Goal: Transaction & Acquisition: Purchase product/service

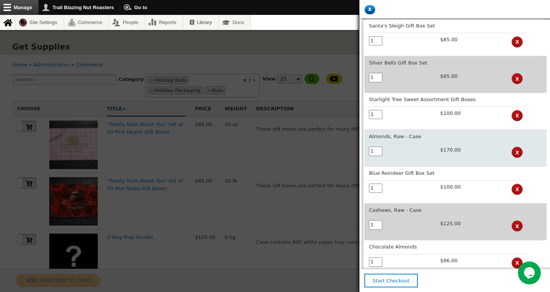
drag, startPoint x: 377, startPoint y: 155, endPoint x: 364, endPoint y: 154, distance: 12.6
click at [366, 154] on td "1" at bounding box center [401, 152] width 71 height 18
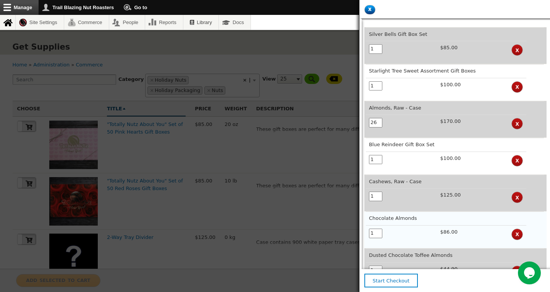
scroll to position [38, 0]
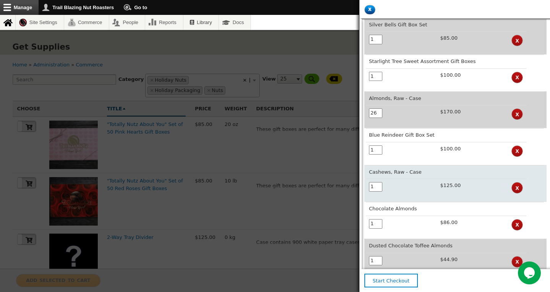
type input "26"
click at [372, 189] on input "1" at bounding box center [375, 187] width 13 height 10
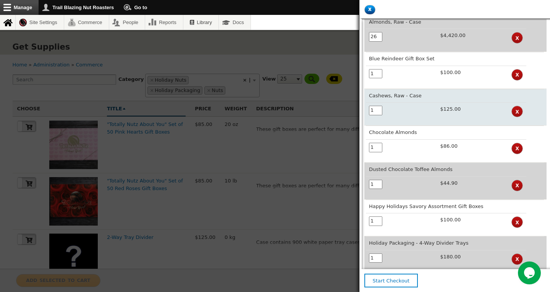
drag, startPoint x: 376, startPoint y: 113, endPoint x: 370, endPoint y: 115, distance: 6.7
click at [370, 115] on input "1" at bounding box center [375, 111] width 13 height 10
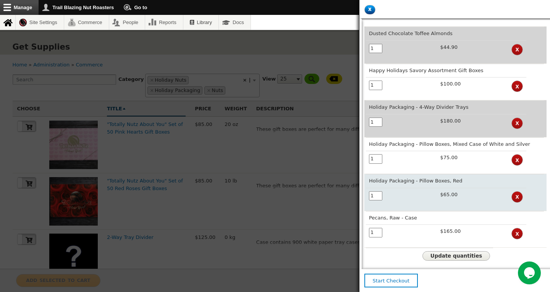
scroll to position [260, 0]
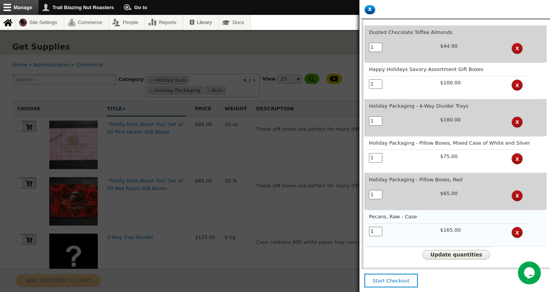
type input "36"
drag, startPoint x: 376, startPoint y: 225, endPoint x: 370, endPoint y: 224, distance: 5.5
click at [370, 227] on input "1" at bounding box center [375, 232] width 13 height 10
type input "36"
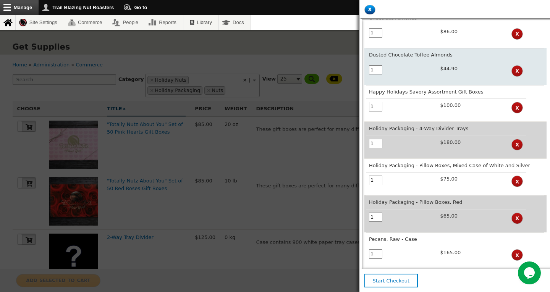
click at [370, 73] on input "1" at bounding box center [375, 70] width 13 height 10
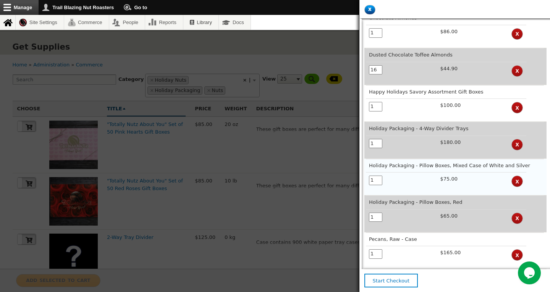
scroll to position [260, 0]
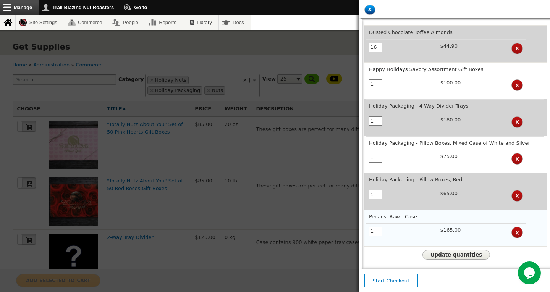
type input "16"
drag, startPoint x: 375, startPoint y: 228, endPoint x: 369, endPoint y: 228, distance: 6.1
click at [369, 228] on input "1" at bounding box center [375, 232] width 13 height 10
type input "36"
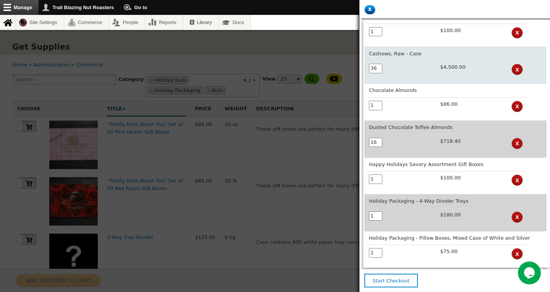
scroll to position [260, 0]
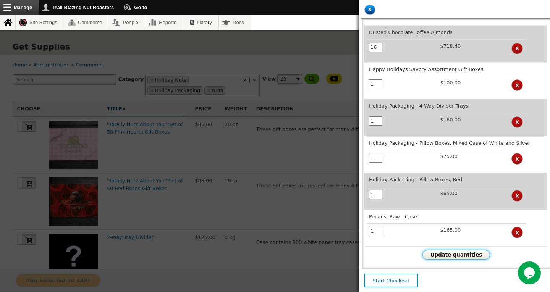
click at [450, 252] on span "Update quantities" at bounding box center [456, 255] width 52 height 6
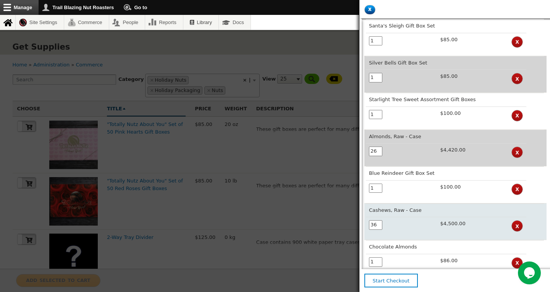
scroll to position [76, 0]
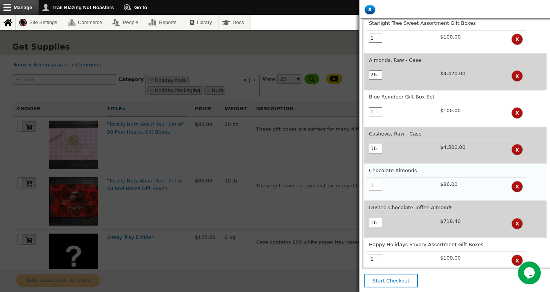
drag, startPoint x: 375, startPoint y: 186, endPoint x: 369, endPoint y: 188, distance: 7.0
click at [369, 188] on input "1" at bounding box center [375, 186] width 13 height 10
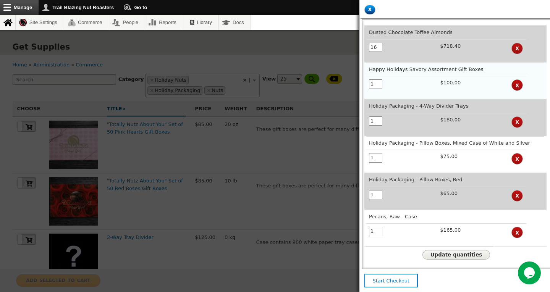
scroll to position [260, 0]
type input "8"
click at [446, 252] on span "Update quantities" at bounding box center [456, 255] width 52 height 6
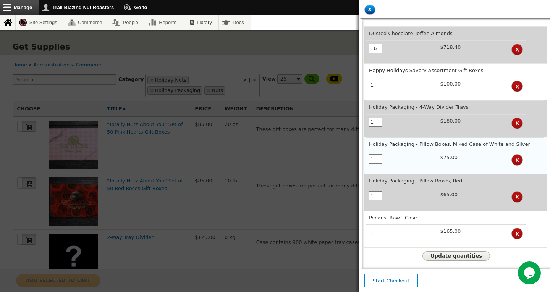
scroll to position [260, 0]
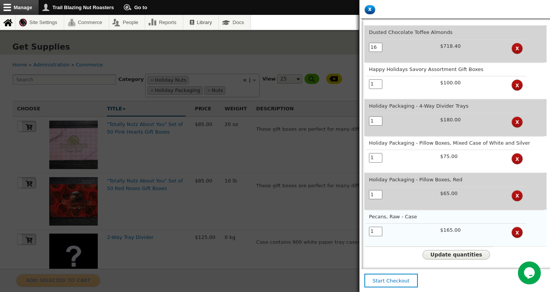
click at [374, 228] on input "1" at bounding box center [375, 232] width 13 height 10
click at [375, 228] on input "1" at bounding box center [375, 232] width 13 height 10
type input "36"
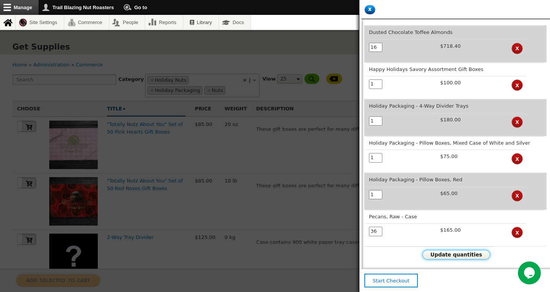
click at [441, 252] on span "Update quantities" at bounding box center [456, 255] width 52 height 6
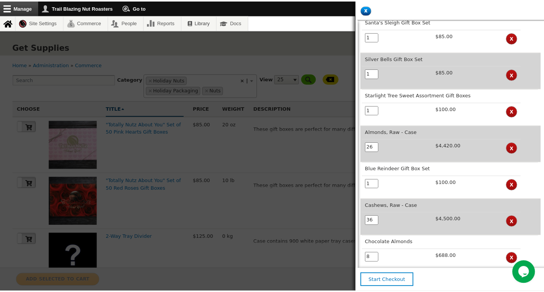
scroll to position [0, 0]
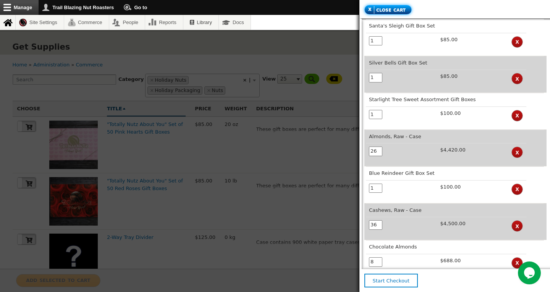
click at [384, 9] on span "Close cart" at bounding box center [390, 10] width 32 height 8
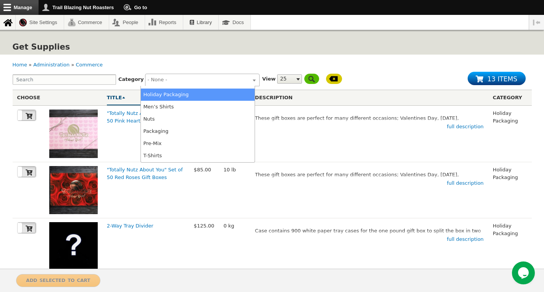
scroll to position [58, 0]
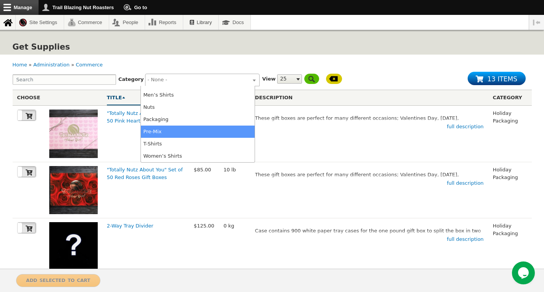
click at [166, 131] on li "Pre-Mix" at bounding box center [198, 132] width 114 height 12
select select "97"
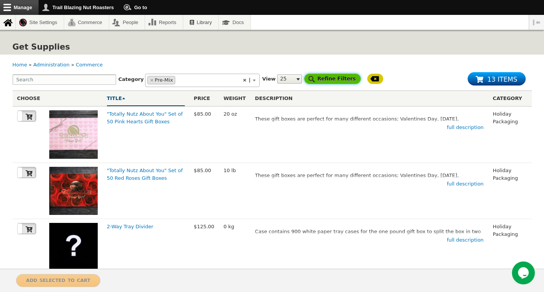
click at [306, 79] on input "Refine Filters" at bounding box center [332, 79] width 57 height 10
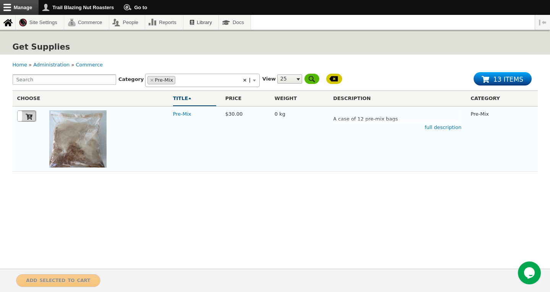
click at [29, 116] on icon at bounding box center [29, 117] width 7 height 6
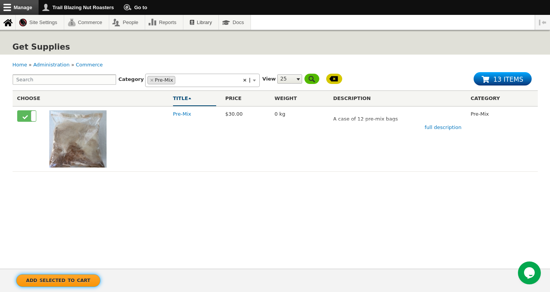
click at [57, 279] on span "Add selected to cart" at bounding box center [58, 280] width 64 height 8
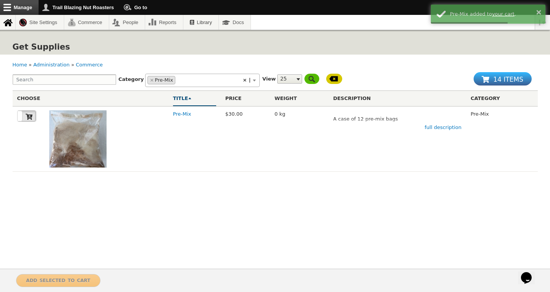
click at [492, 79] on span at bounding box center [486, 79] width 11 height 7
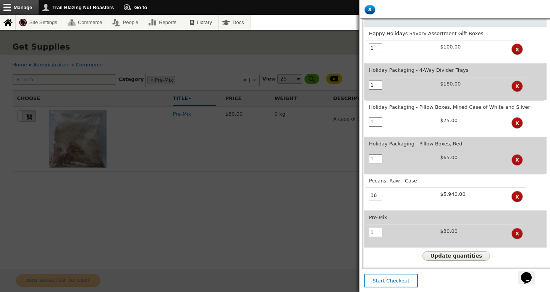
scroll to position [296, 0]
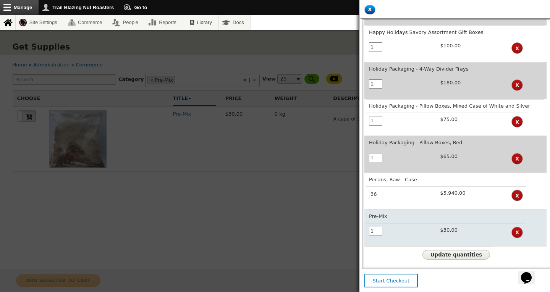
drag, startPoint x: 374, startPoint y: 226, endPoint x: 367, endPoint y: 226, distance: 7.3
click at [368, 225] on td "1" at bounding box center [401, 232] width 71 height 18
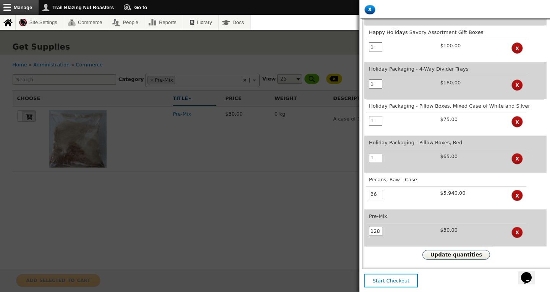
type input "128"
click at [457, 252] on span "Update quantities" at bounding box center [456, 255] width 52 height 6
click at [391, 279] on span "Start Checkout" at bounding box center [391, 281] width 37 height 6
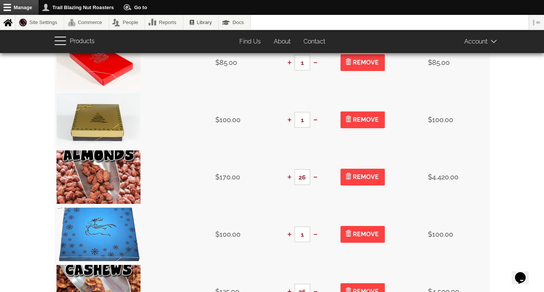
scroll to position [155, 0]
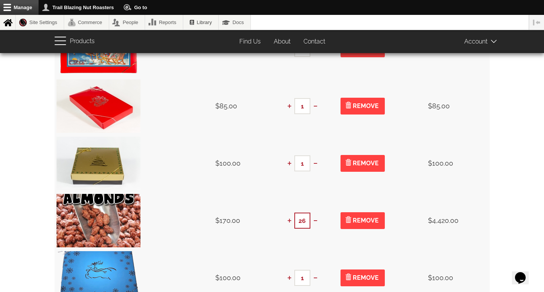
click at [305, 221] on input "26" at bounding box center [302, 221] width 16 height 16
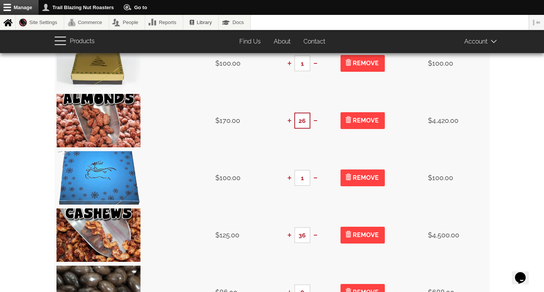
scroll to position [307, 0]
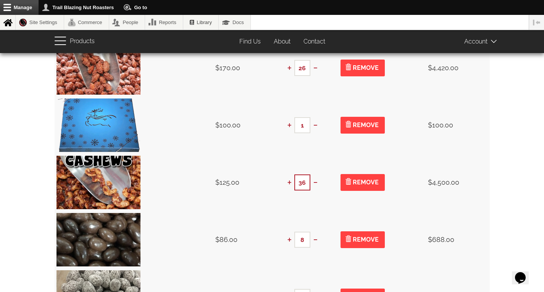
click at [305, 182] on input "36" at bounding box center [302, 182] width 16 height 16
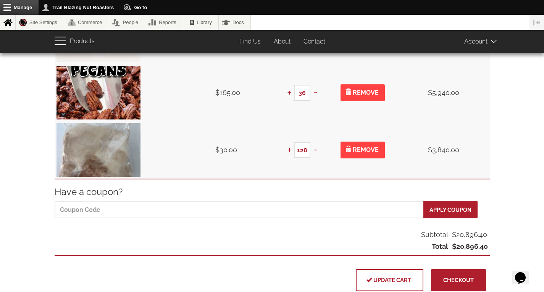
scroll to position [804, 0]
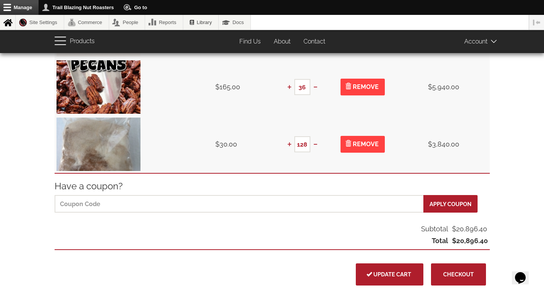
type input "30"
click at [386, 271] on span "Update cart" at bounding box center [389, 274] width 43 height 6
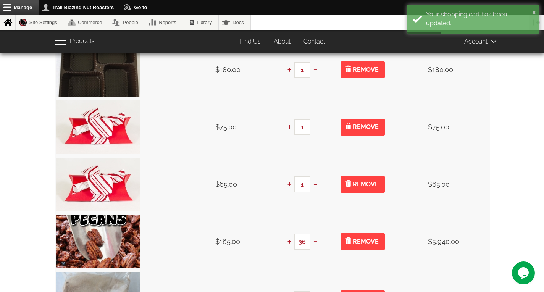
scroll to position [725, 0]
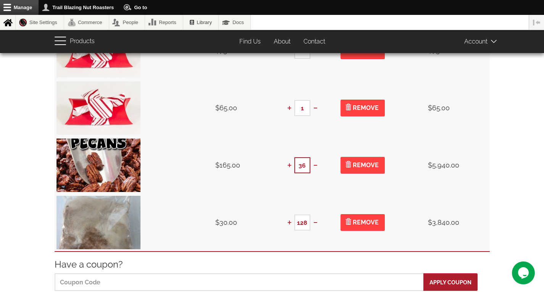
click at [305, 165] on input "36" at bounding box center [302, 165] width 16 height 16
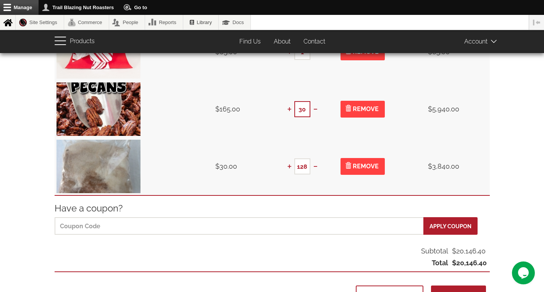
scroll to position [802, 0]
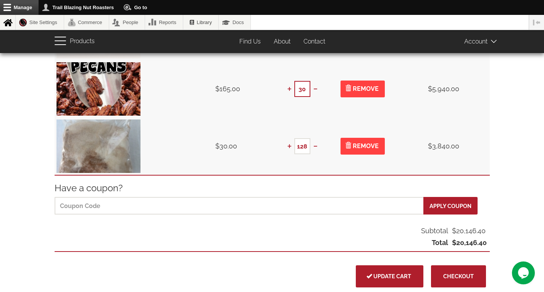
type input "30"
click at [397, 277] on span "Update cart" at bounding box center [389, 276] width 43 height 6
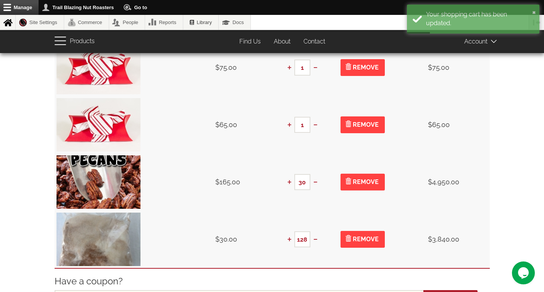
scroll to position [764, 0]
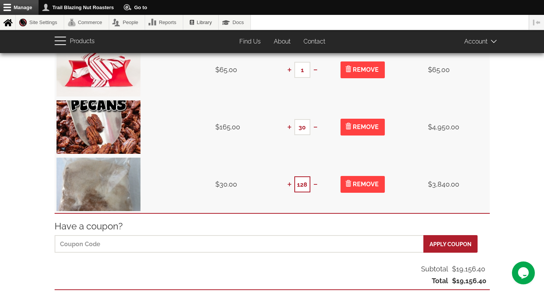
click at [306, 185] on input "128" at bounding box center [302, 184] width 16 height 16
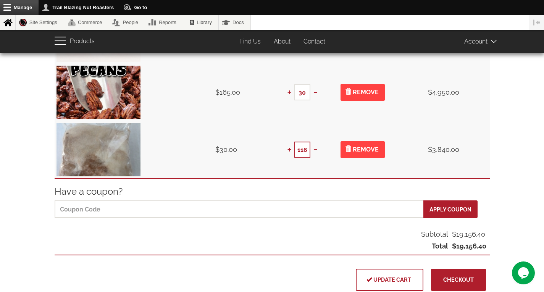
scroll to position [840, 0]
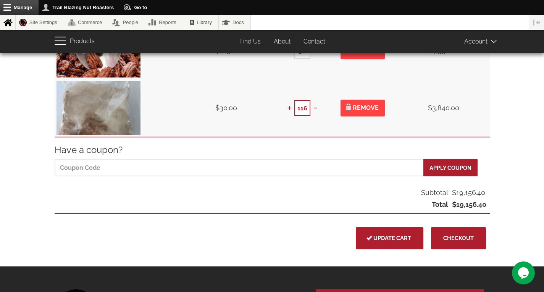
type input "116"
click at [388, 236] on span "Update cart" at bounding box center [389, 238] width 43 height 6
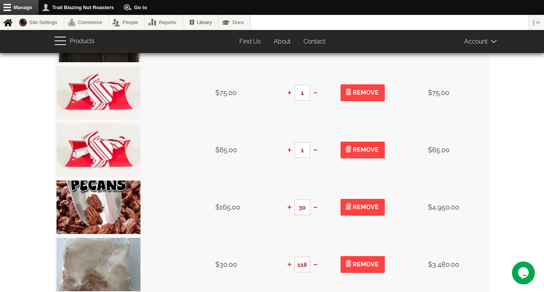
scroll to position [764, 0]
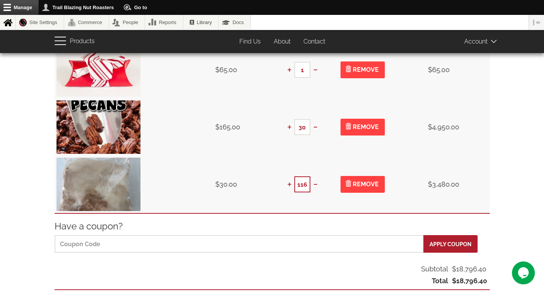
click at [306, 184] on input "116" at bounding box center [302, 184] width 16 height 16
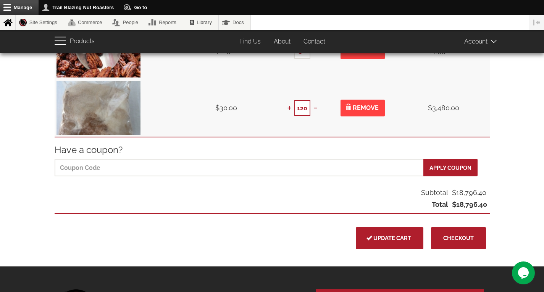
type input "120"
click at [391, 241] on span "Update cart" at bounding box center [389, 238] width 43 height 6
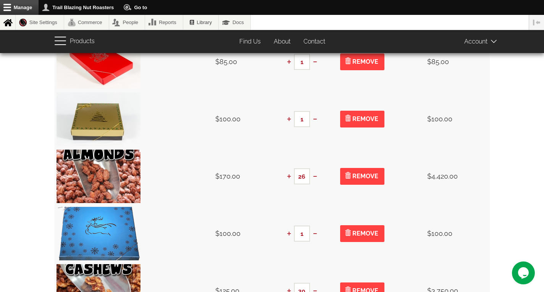
scroll to position [229, 0]
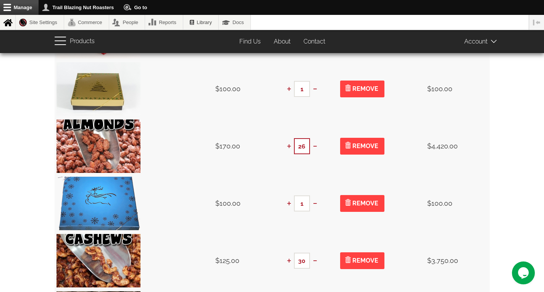
click at [305, 146] on input "26" at bounding box center [302, 146] width 16 height 16
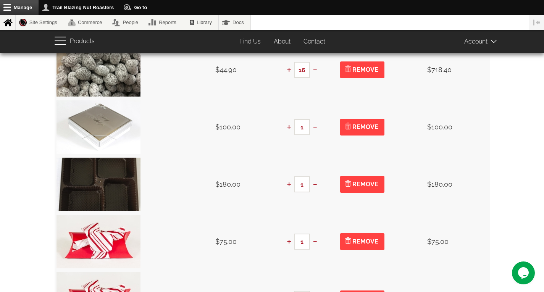
scroll to position [802, 0]
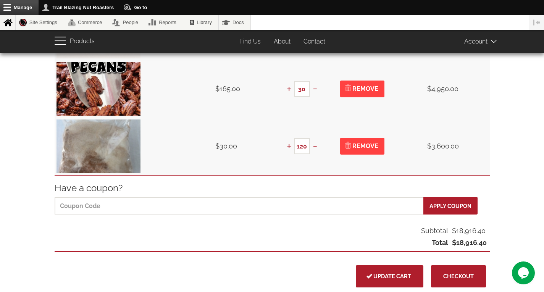
type input "25"
click at [389, 278] on span "Update cart" at bounding box center [389, 276] width 43 height 6
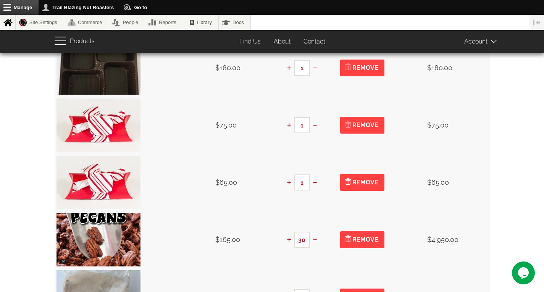
scroll to position [918, 0]
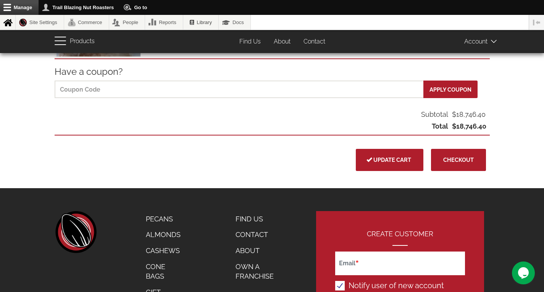
click at [395, 165] on button "Update cart" at bounding box center [390, 160] width 68 height 22
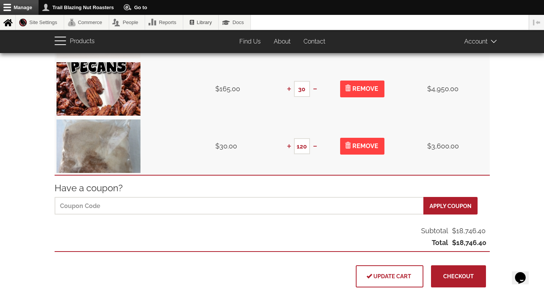
scroll to position [840, 0]
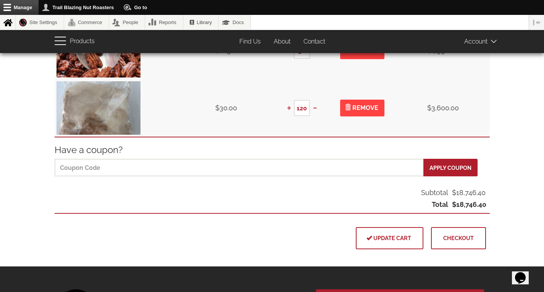
click at [460, 238] on span "Checkout" at bounding box center [458, 238] width 31 height 6
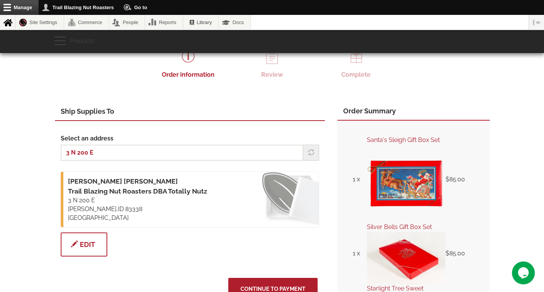
scroll to position [76, 0]
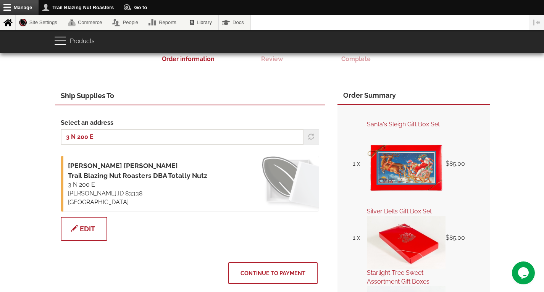
click at [268, 270] on span "Continue to Payment" at bounding box center [273, 273] width 65 height 6
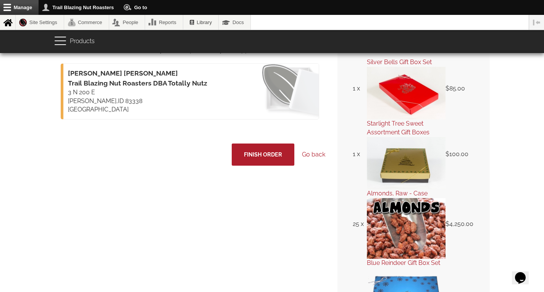
scroll to position [229, 0]
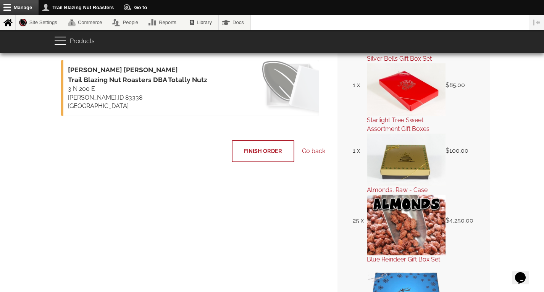
click at [265, 148] on span "Finish Order" at bounding box center [263, 151] width 38 height 6
